Goal: Information Seeking & Learning: Learn about a topic

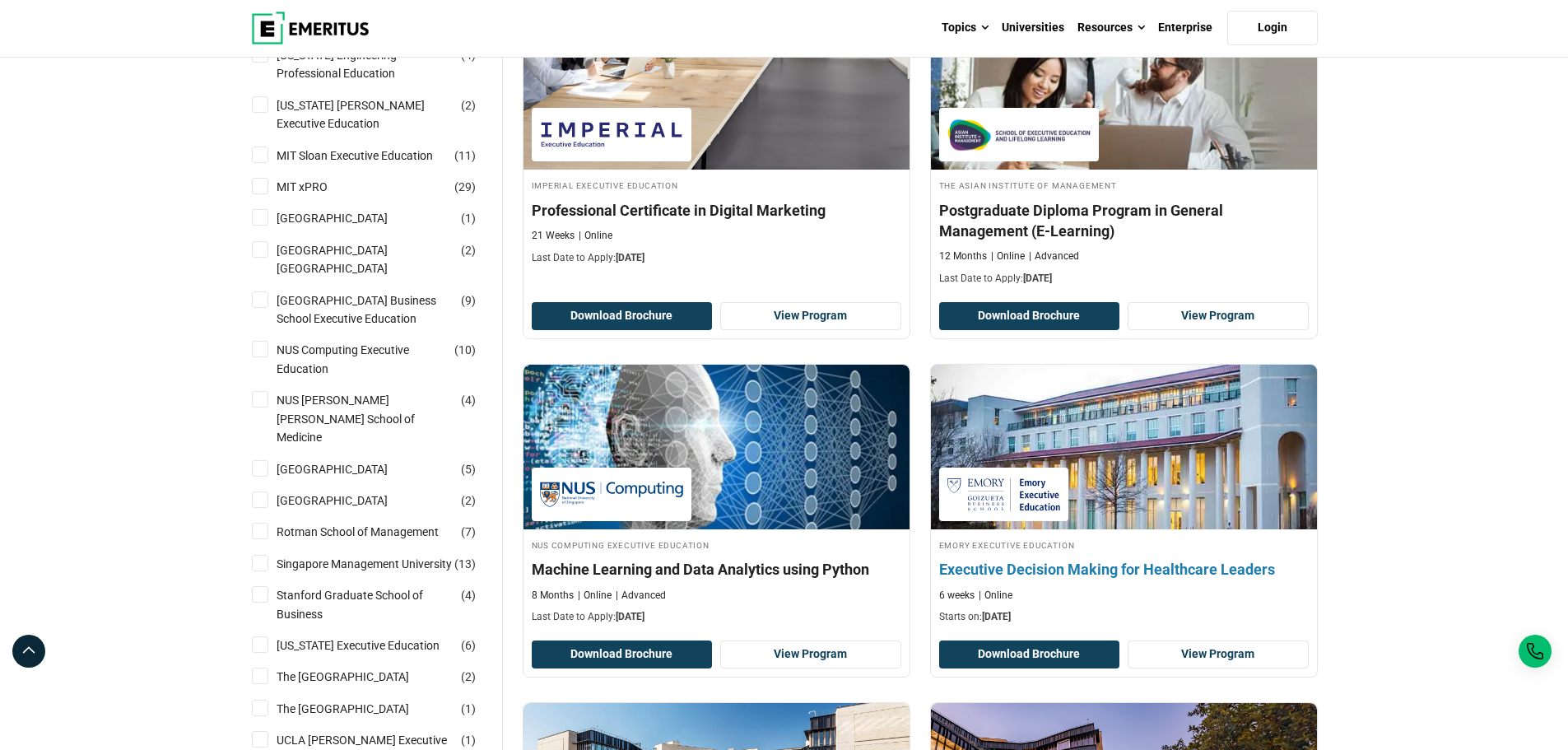
scroll to position [1152, 0]
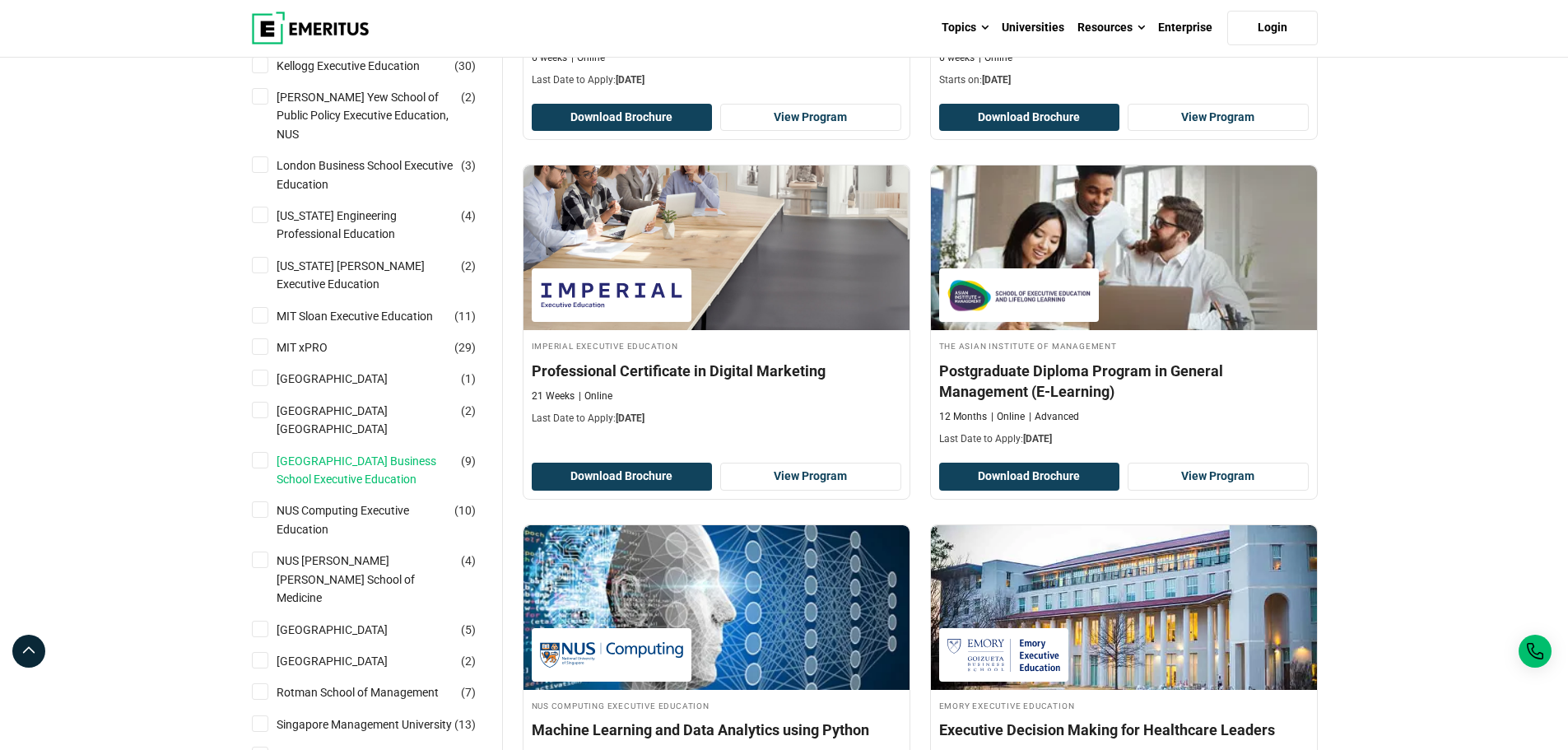
click at [340, 456] on link "[GEOGRAPHIC_DATA] Business School Executive Education" at bounding box center [381, 471] width 210 height 37
checkbox input "true"
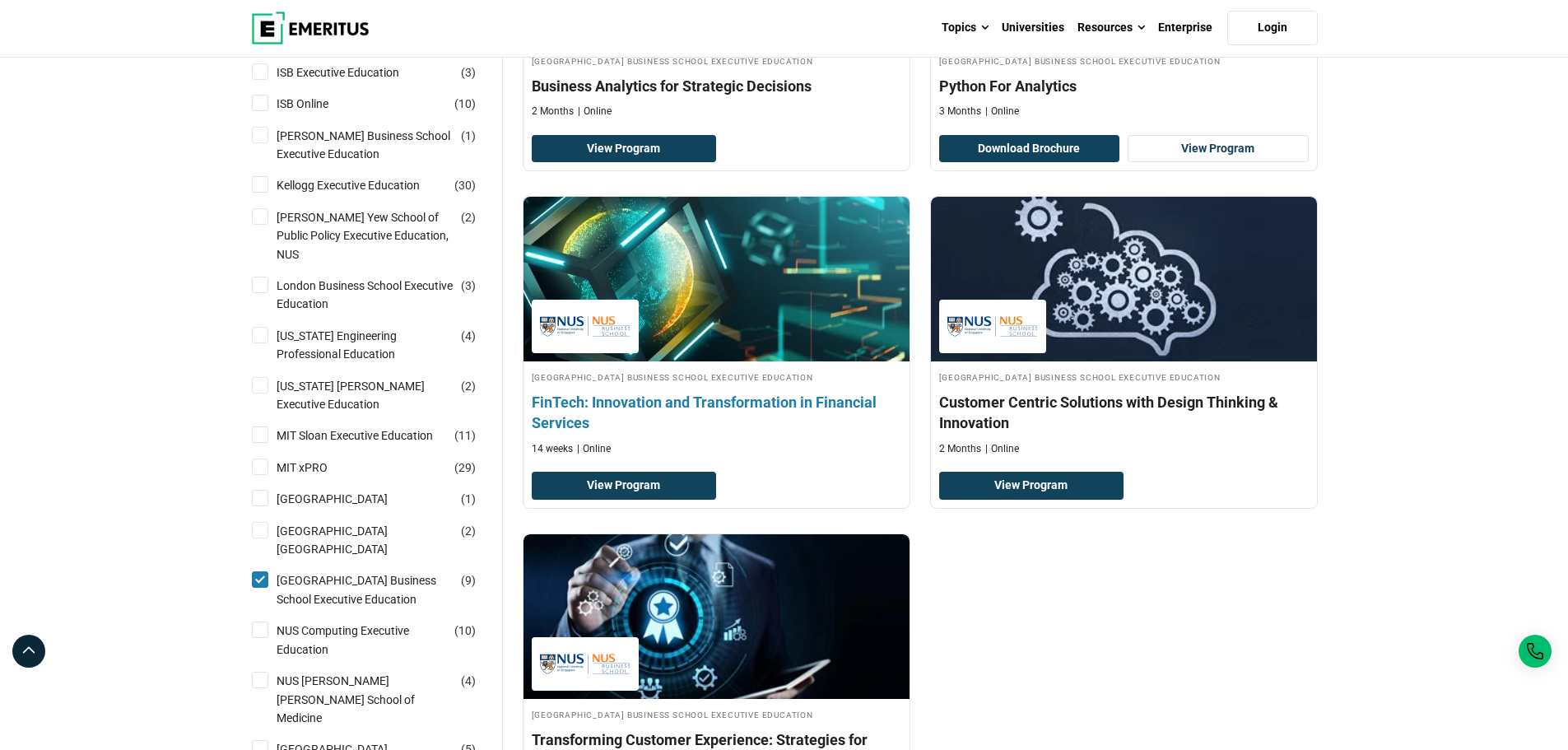
scroll to position [1070, 0]
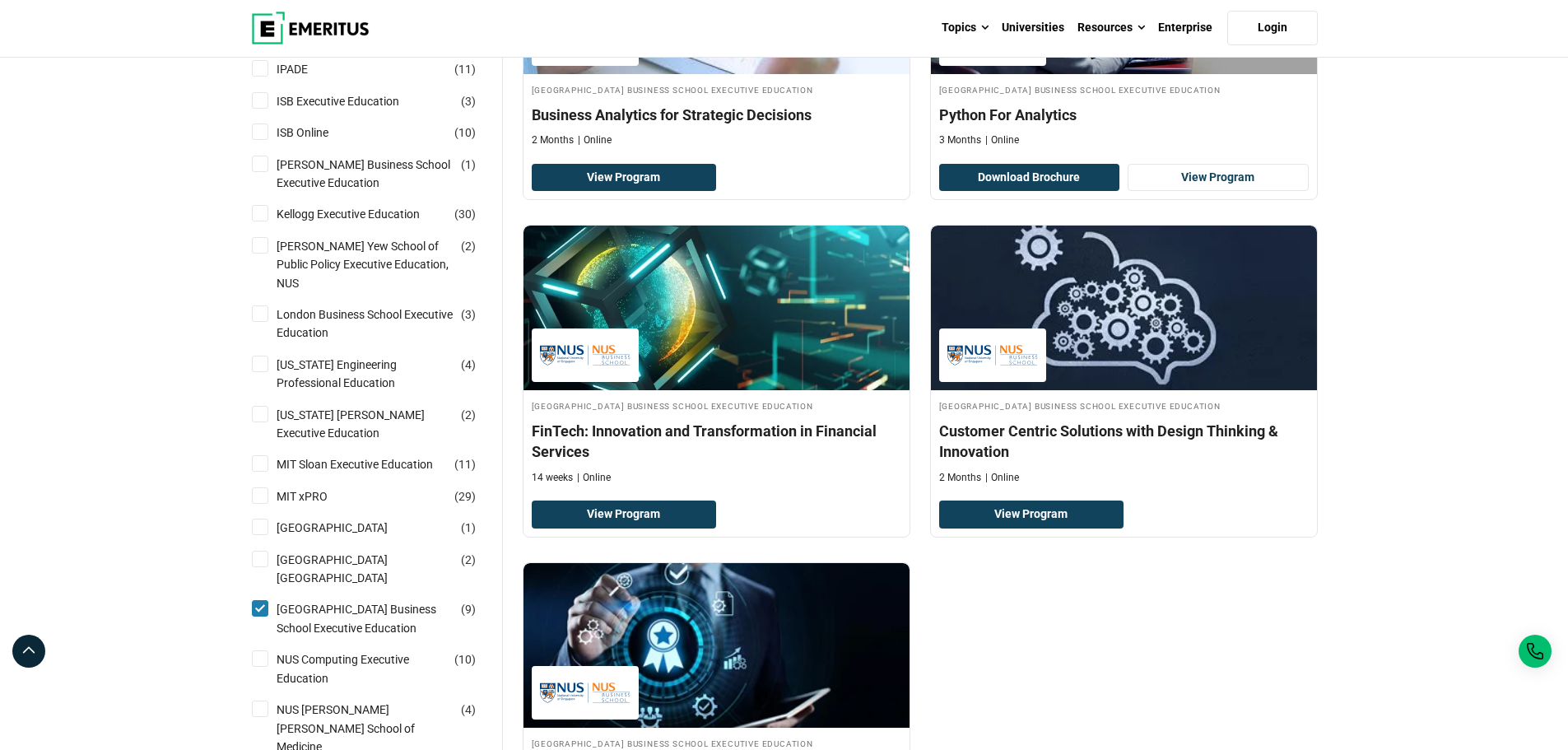
click at [256, 600] on input "National University of Singapore Business School Executive Education ( 9 )" at bounding box center [260, 608] width 17 height 17
checkbox input "false"
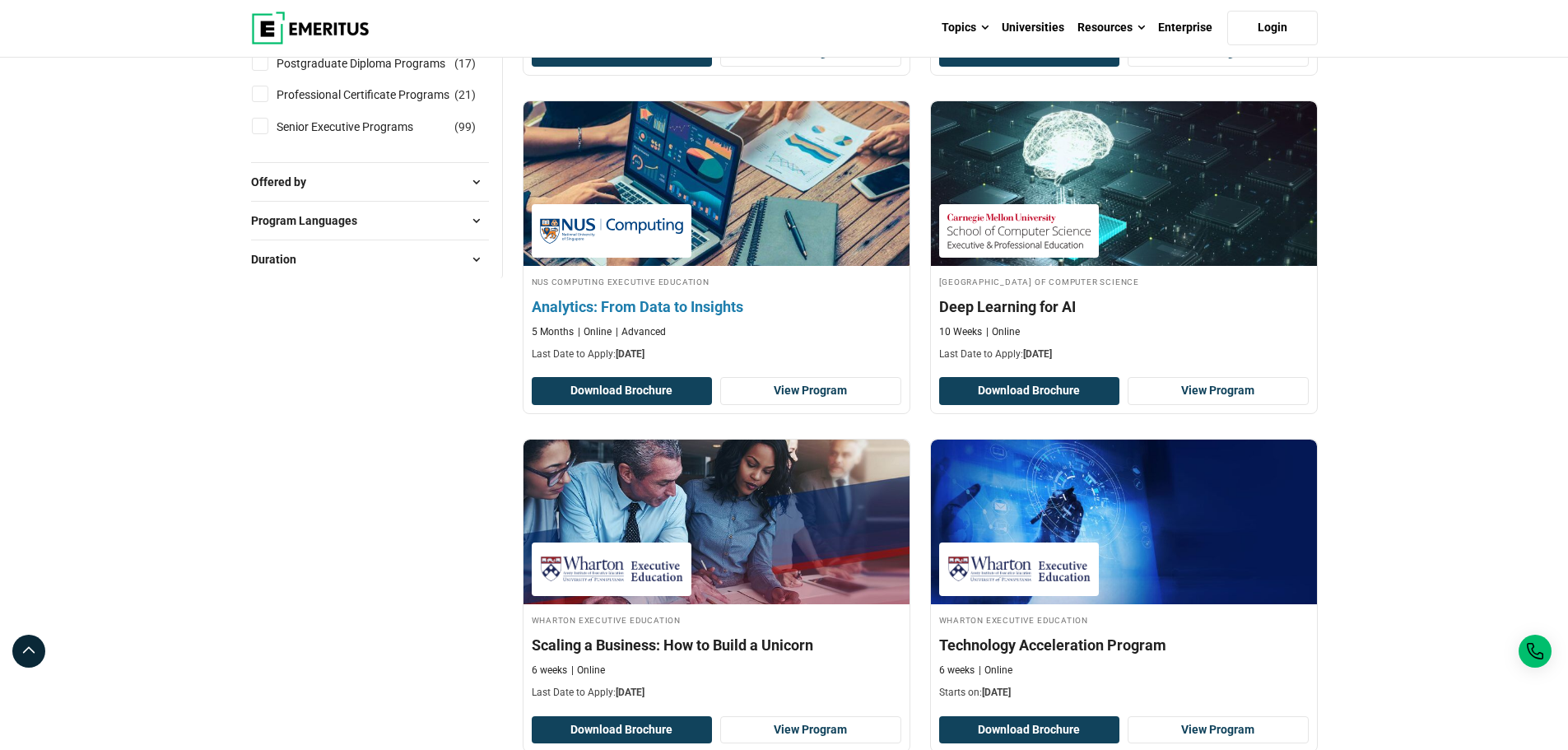
scroll to position [658, 0]
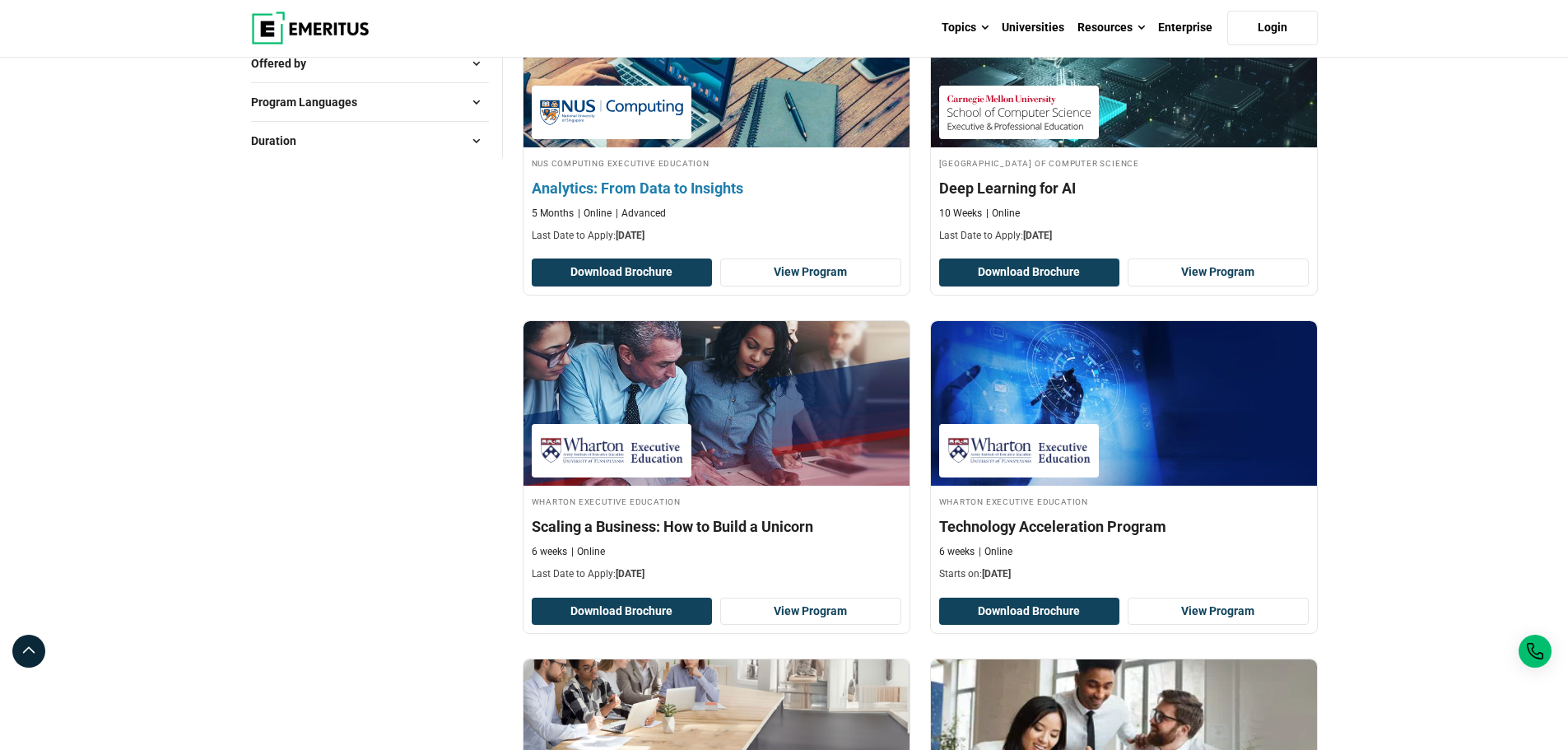
click at [678, 192] on h4 "Analytics: From Data to Insights" at bounding box center [716, 187] width 370 height 21
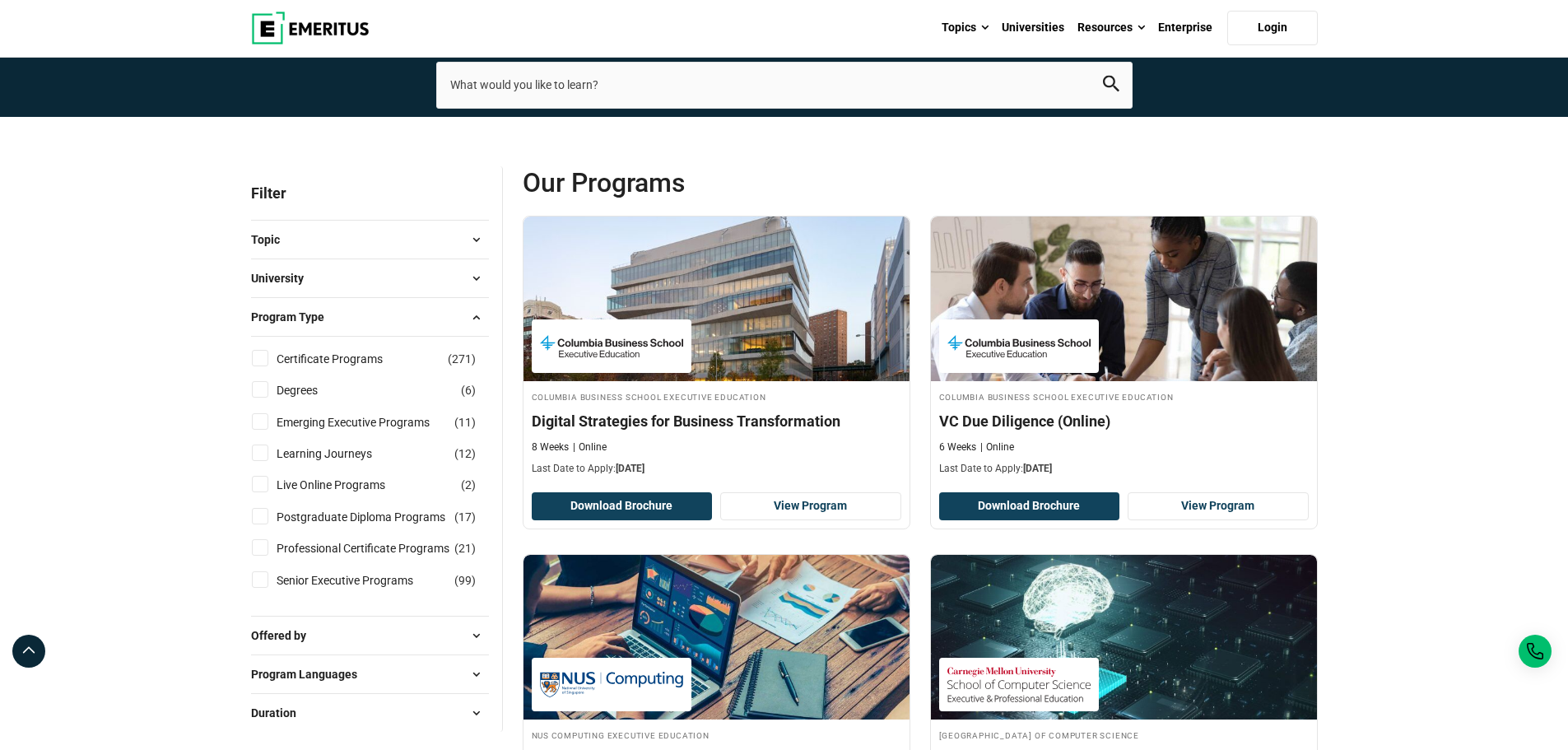
scroll to position [0, 0]
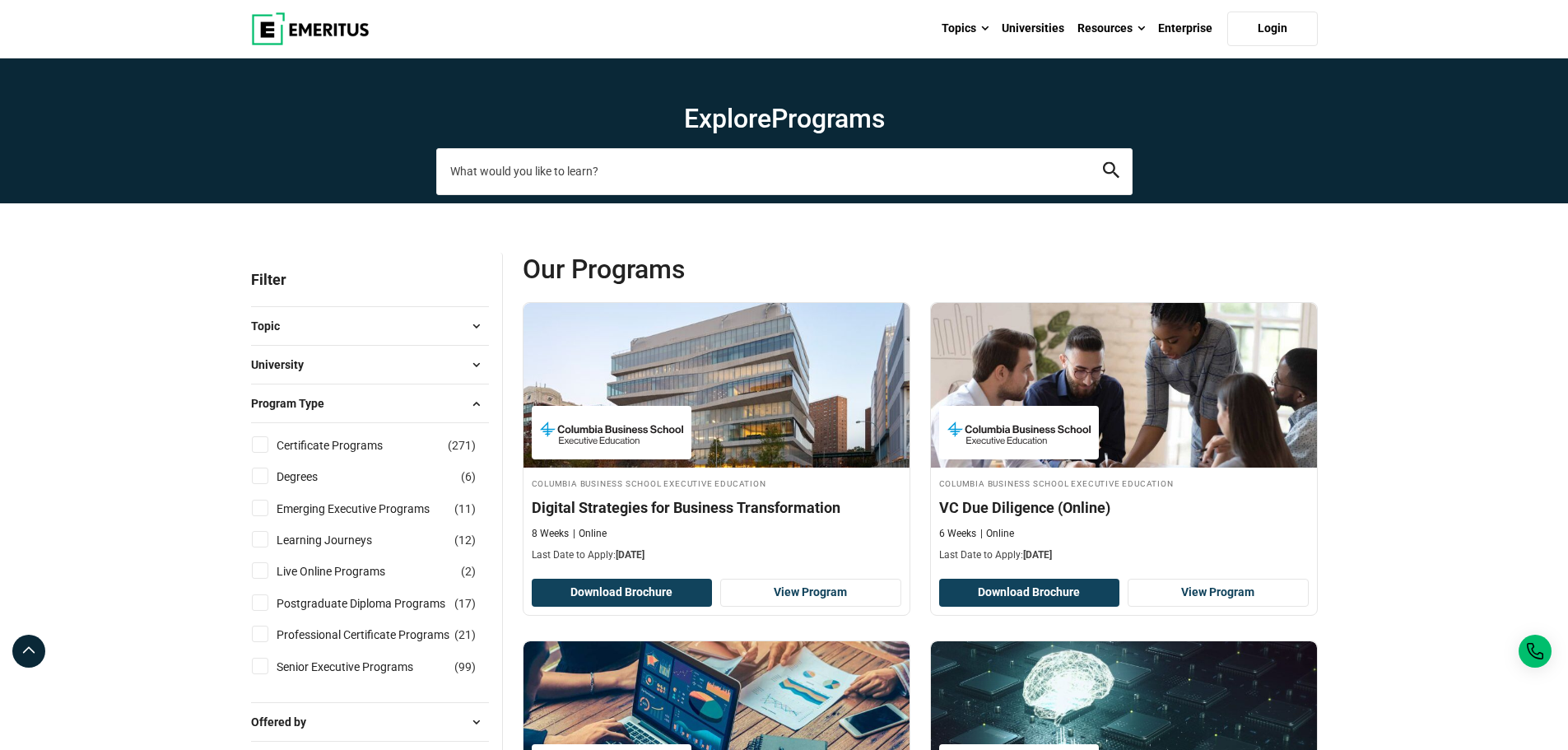
click at [612, 192] on input "search-page" at bounding box center [784, 170] width 697 height 46
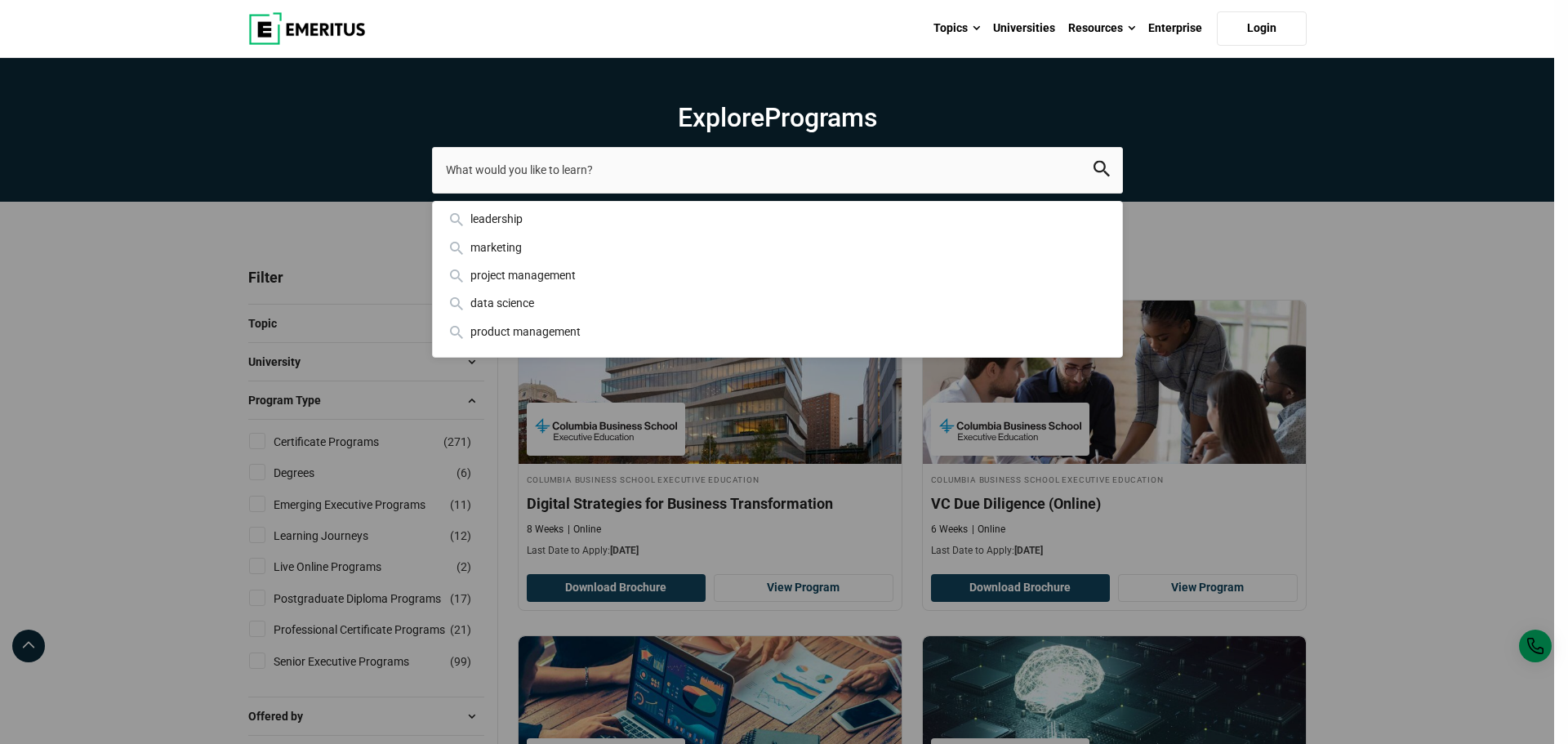
click at [432, 193] on div "leadership marketing project management data science product management" at bounding box center [777, 169] width 691 height 46
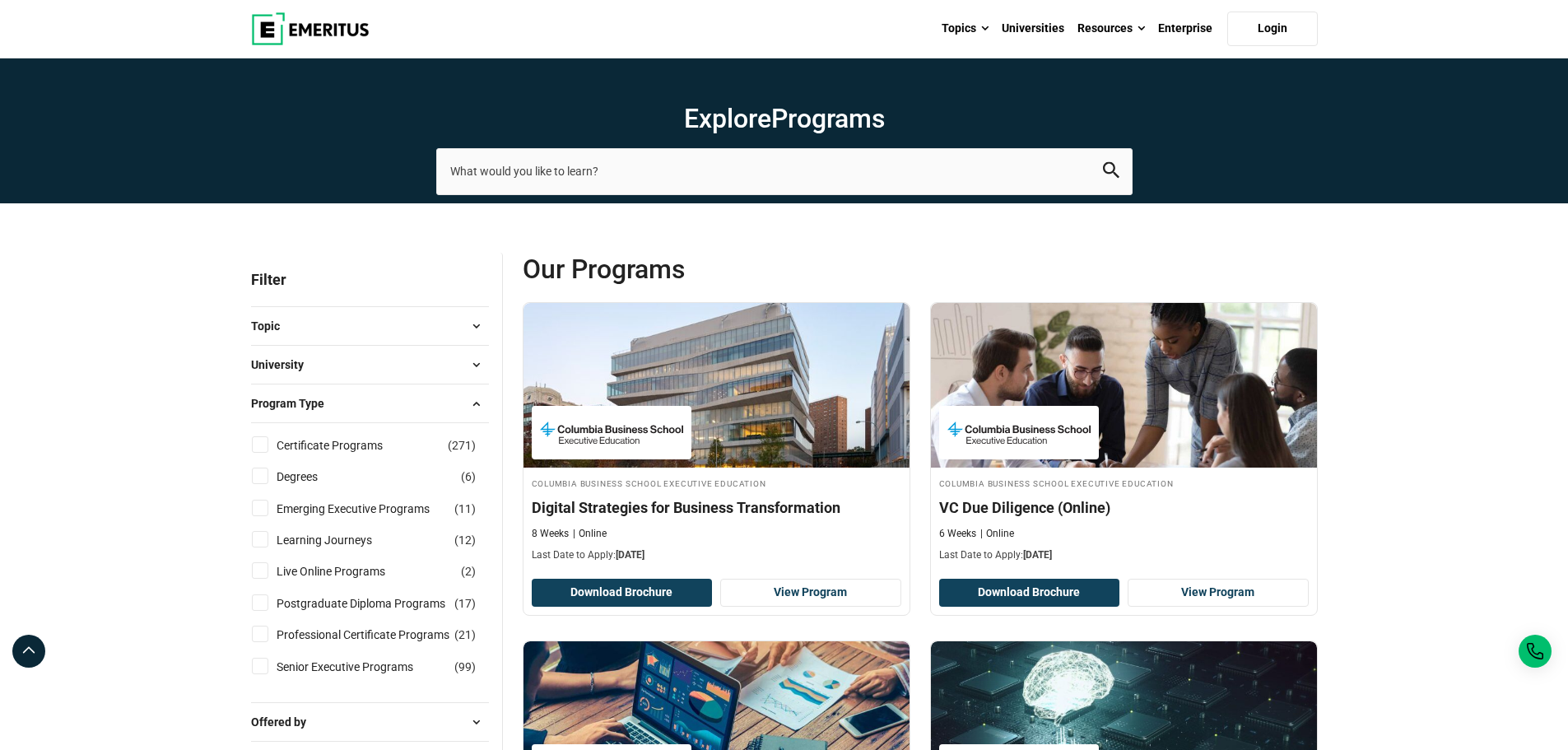
click at [421, 366] on button "University" at bounding box center [370, 364] width 238 height 25
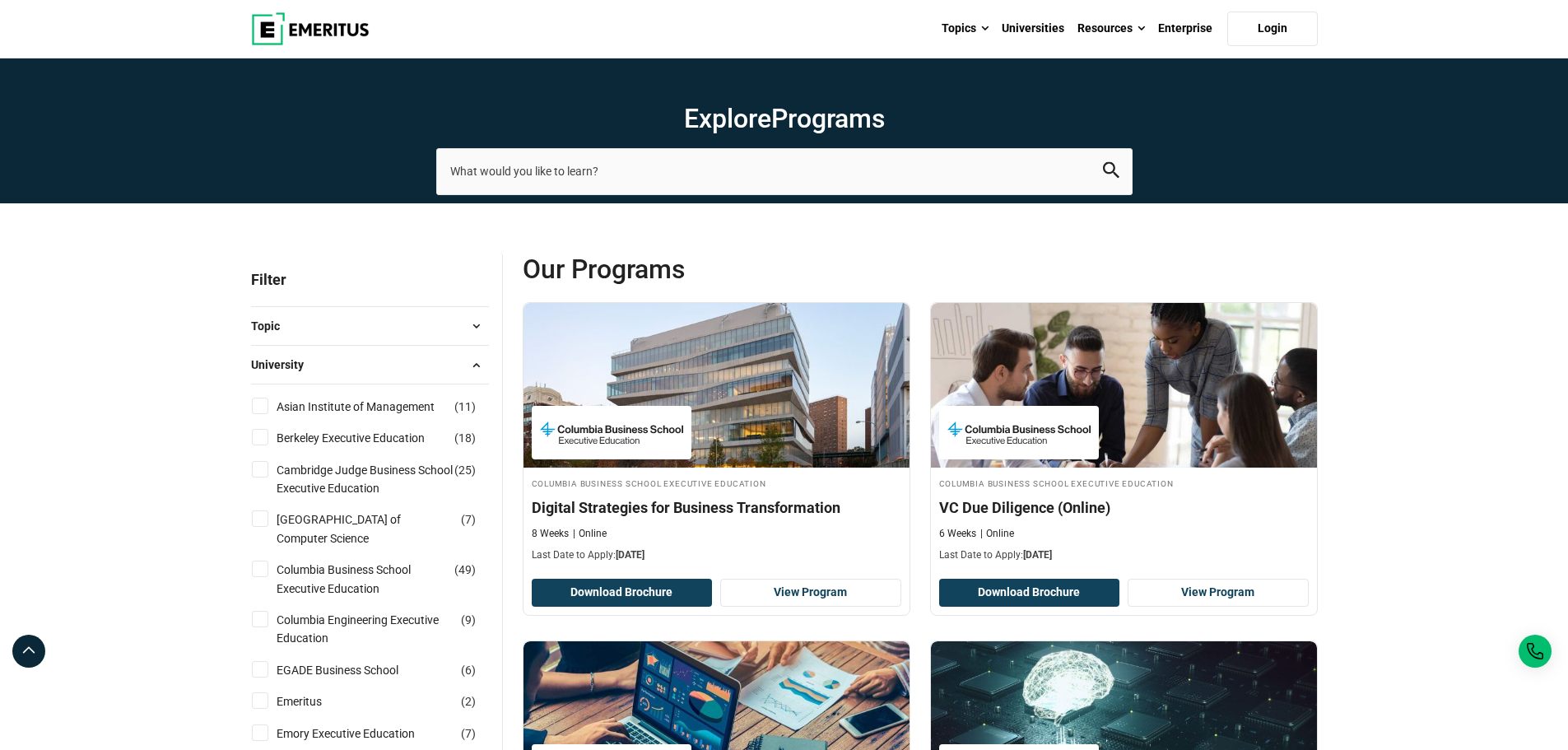
click at [430, 362] on button "University" at bounding box center [370, 364] width 238 height 25
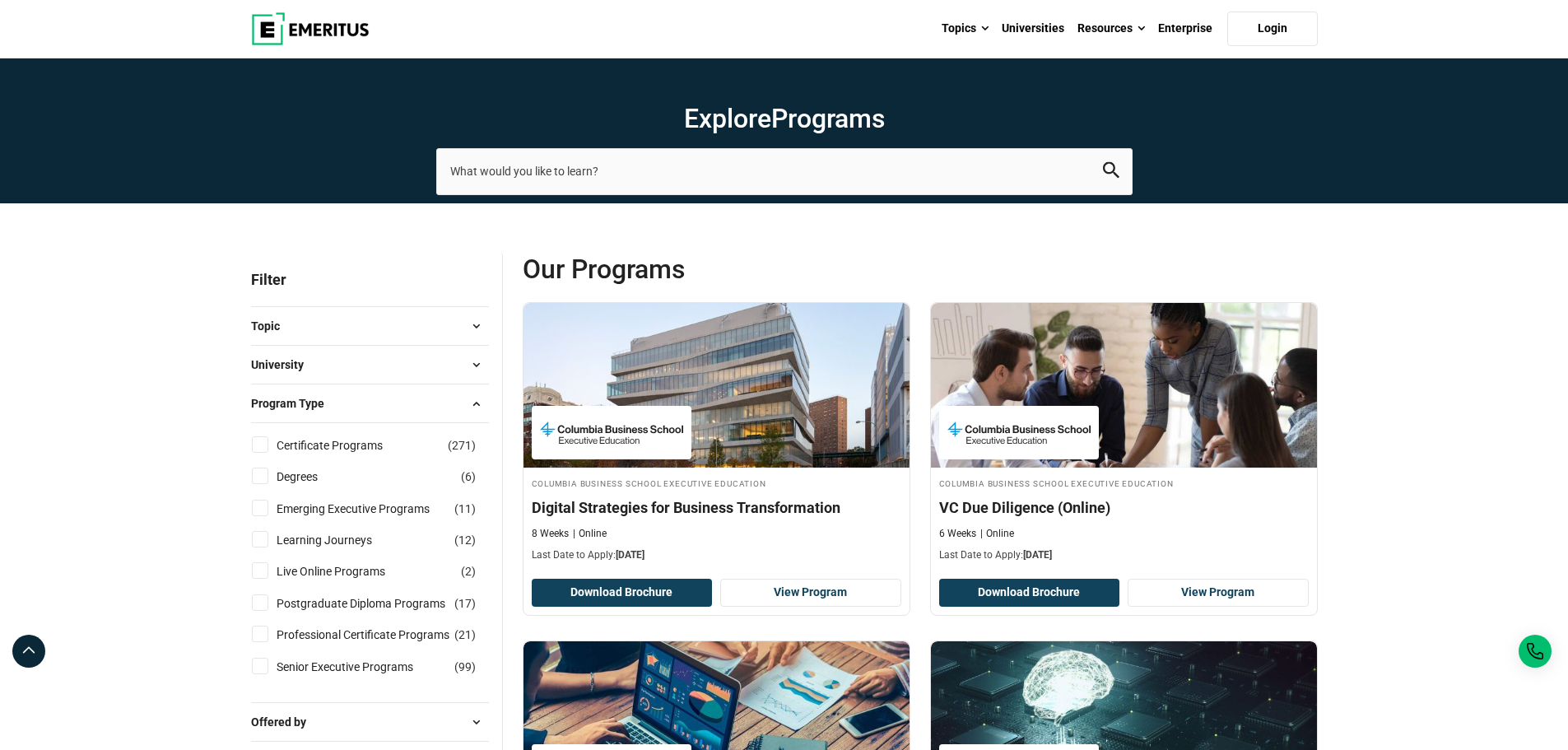
click at [432, 362] on button "University" at bounding box center [370, 364] width 238 height 25
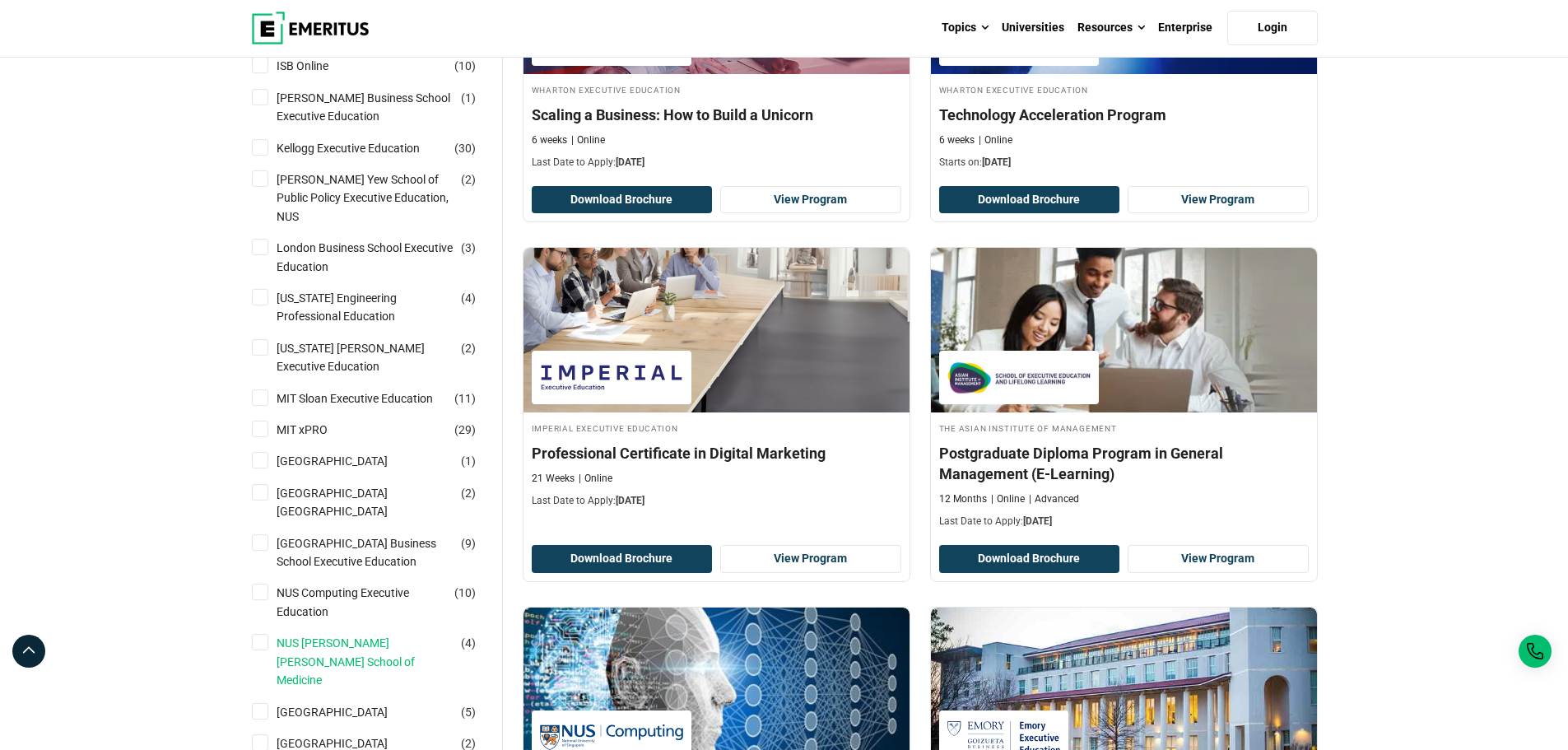
scroll to position [1317, 0]
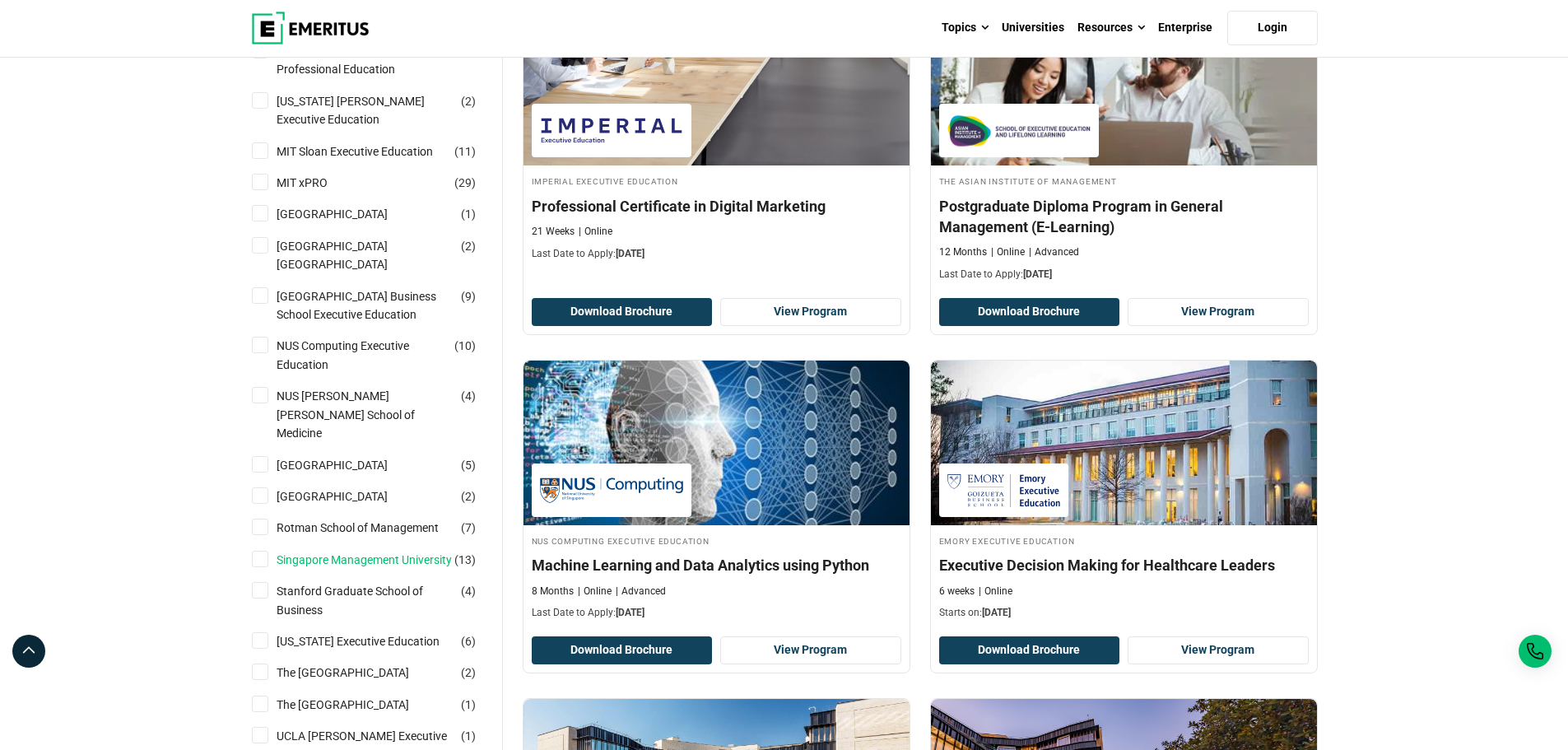
click at [378, 554] on link "Singapore Management University" at bounding box center [380, 560] width 208 height 18
checkbox input "true"
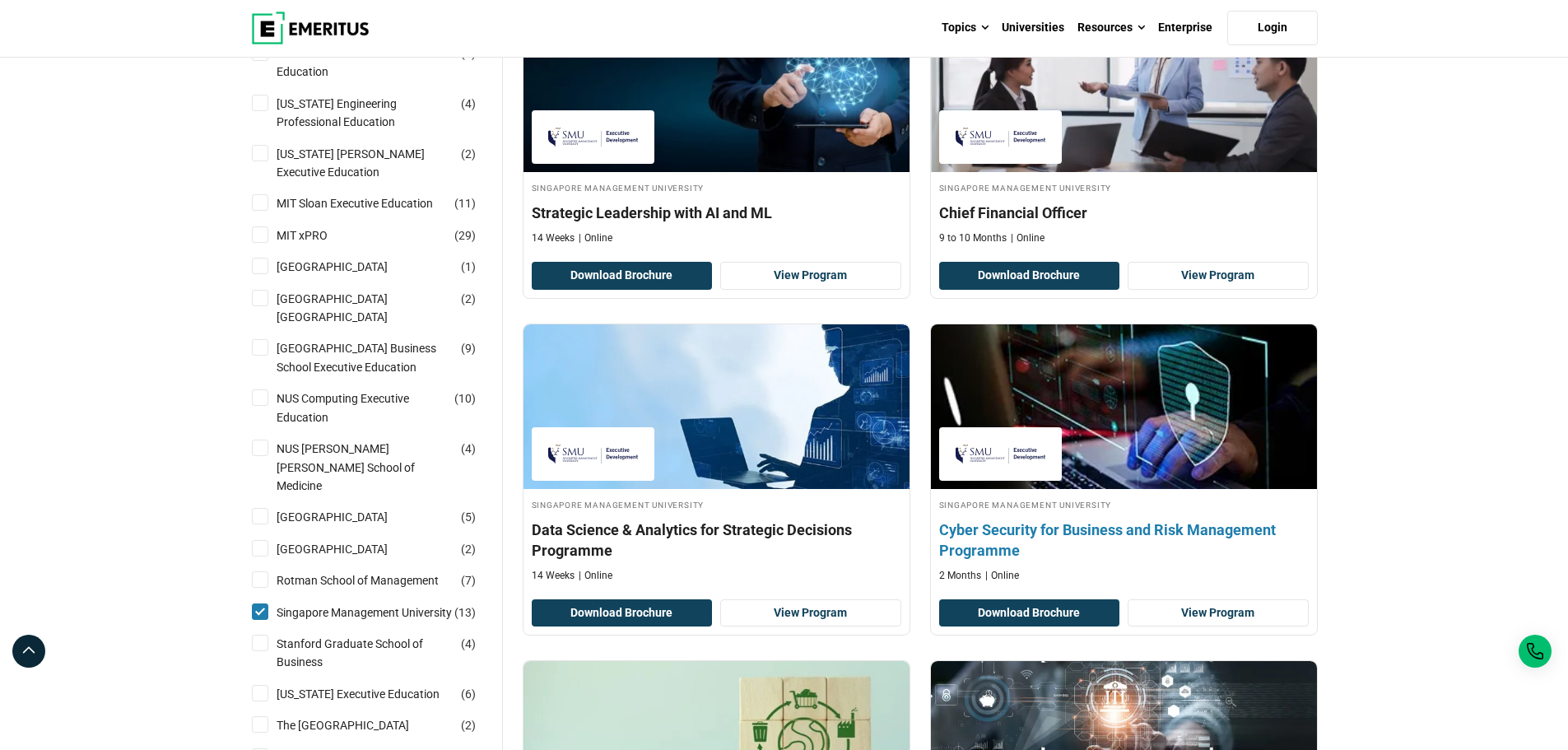
scroll to position [1481, 0]
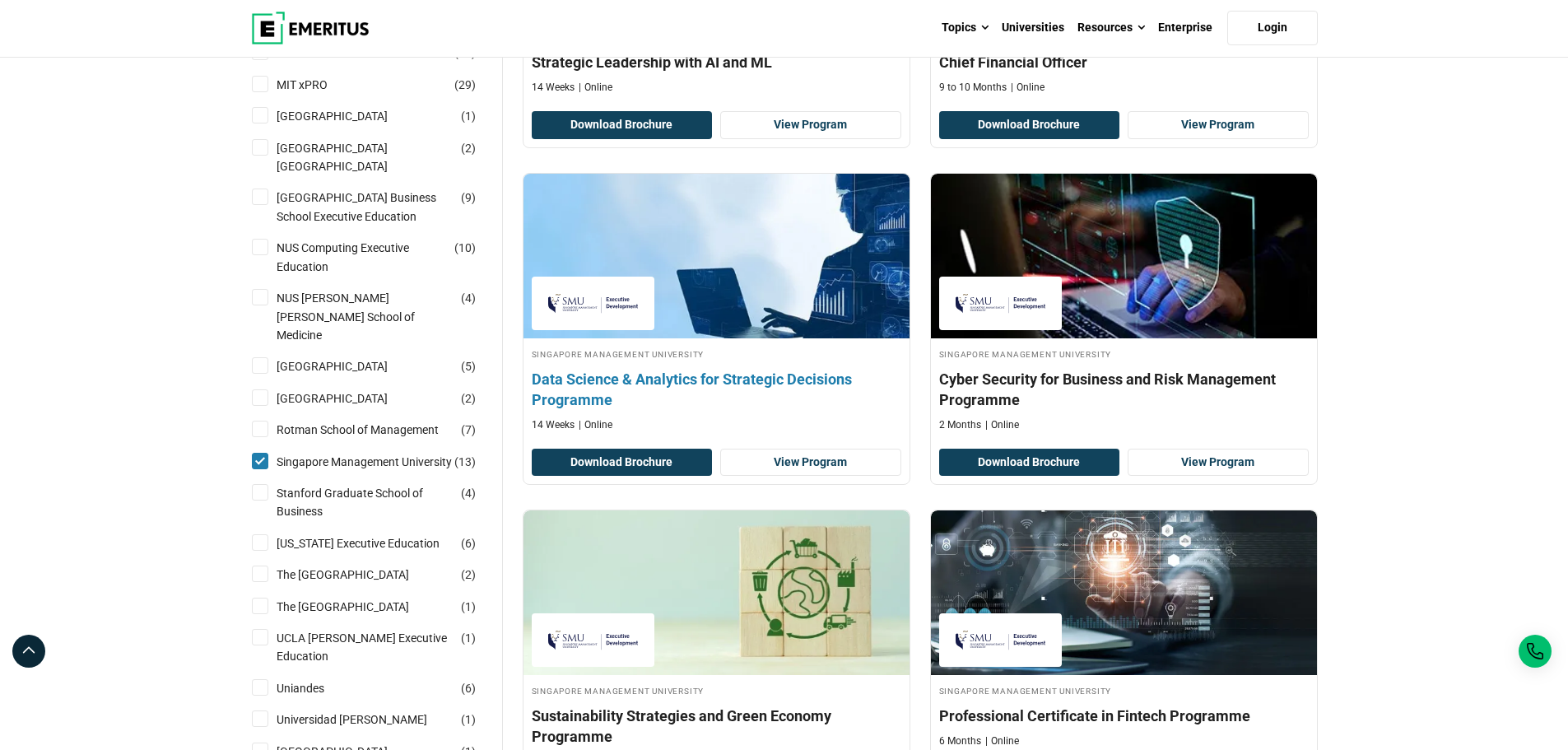
click at [775, 392] on h4 "Data Science & Analytics for Strategic Decisions Programme" at bounding box center [716, 389] width 370 height 41
